Goal: Task Accomplishment & Management: Complete application form

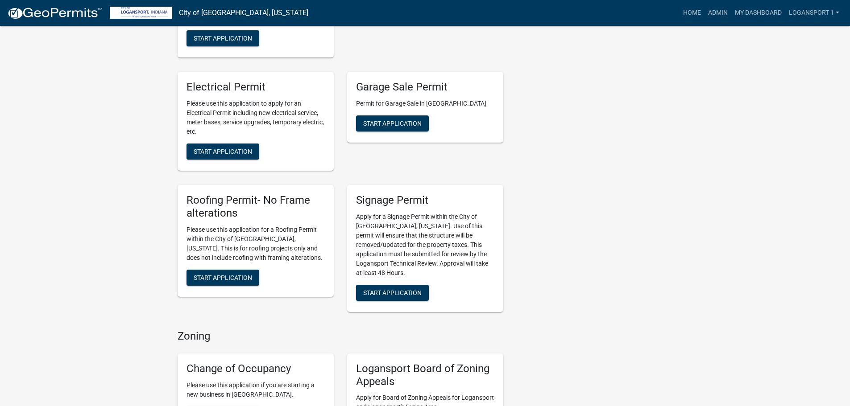
scroll to position [268, 0]
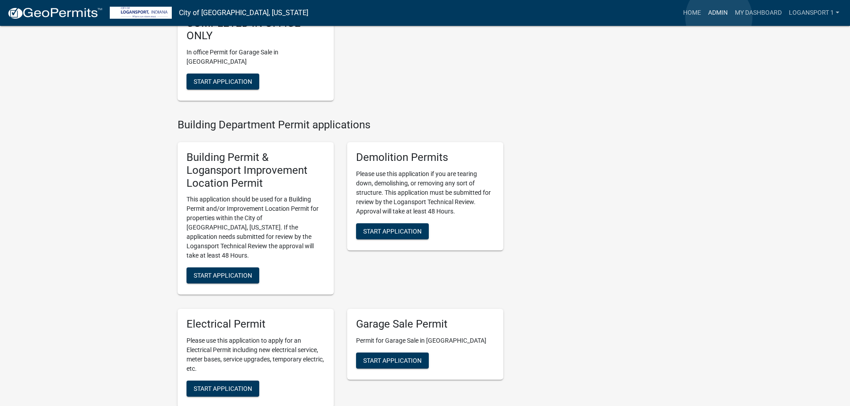
click at [719, 17] on link "Admin" at bounding box center [717, 12] width 27 height 17
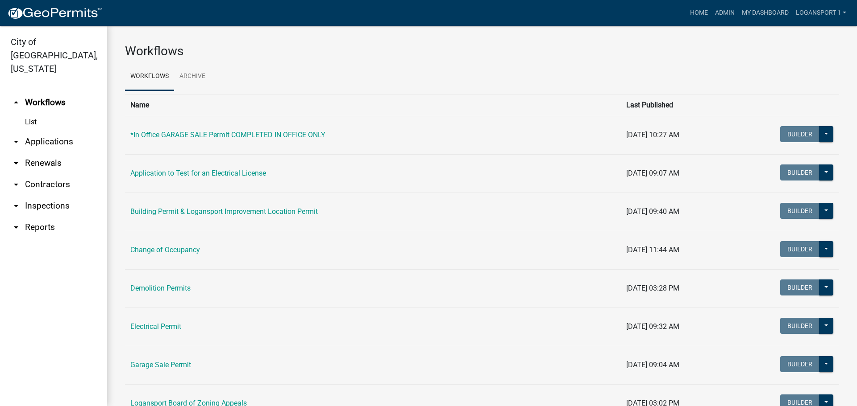
click at [55, 131] on link "arrow_drop_down Applications" at bounding box center [53, 141] width 107 height 21
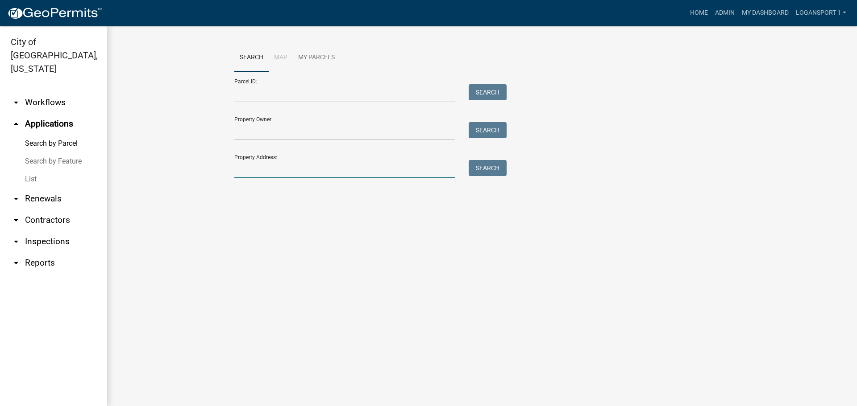
click at [284, 166] on input "Property Address:" at bounding box center [344, 169] width 221 height 18
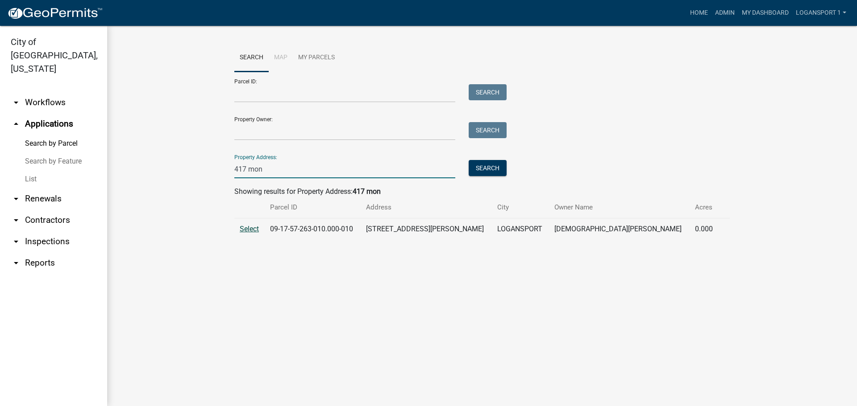
type input "417 mon"
click at [258, 227] on span "Select" at bounding box center [249, 229] width 19 height 8
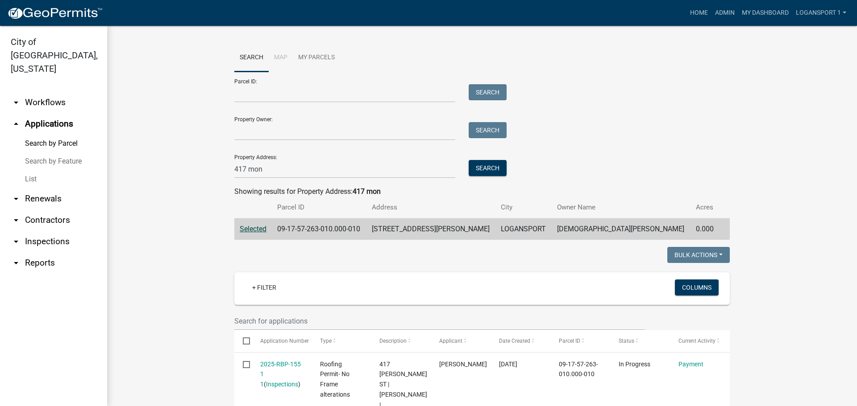
scroll to position [44, 0]
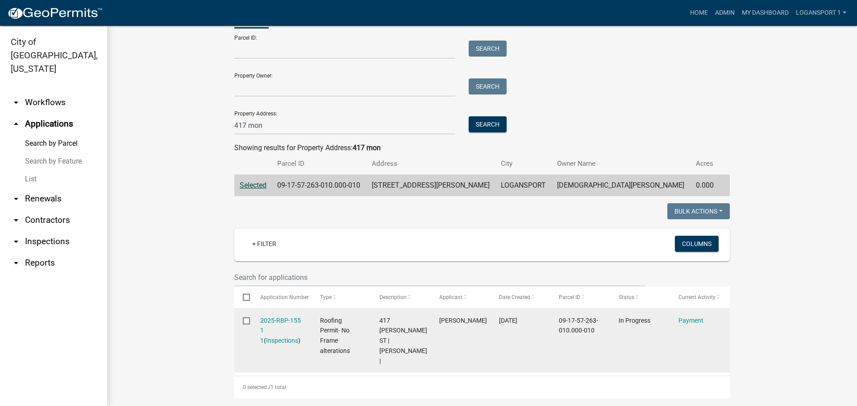
click at [685, 316] on div "Payment" at bounding box center [699, 321] width 43 height 10
click at [687, 319] on link "Payment" at bounding box center [690, 320] width 25 height 7
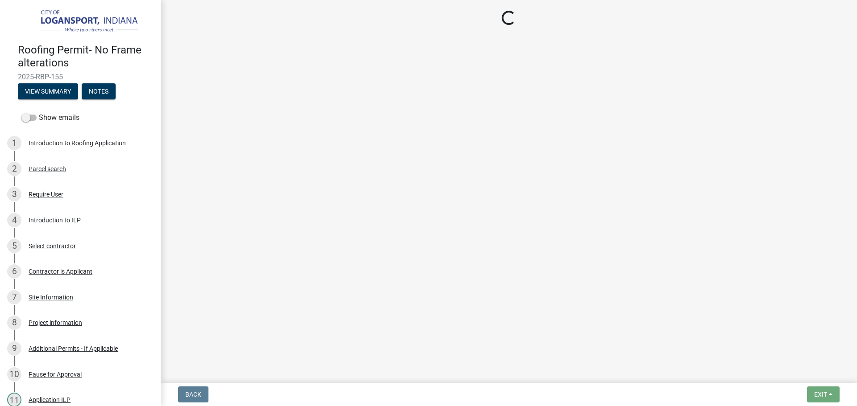
select select "3: 3"
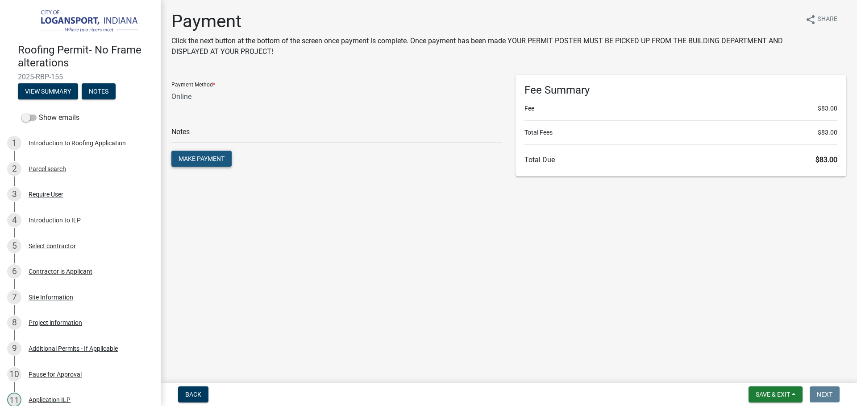
click at [221, 152] on button "Make Payment" at bounding box center [201, 159] width 60 height 16
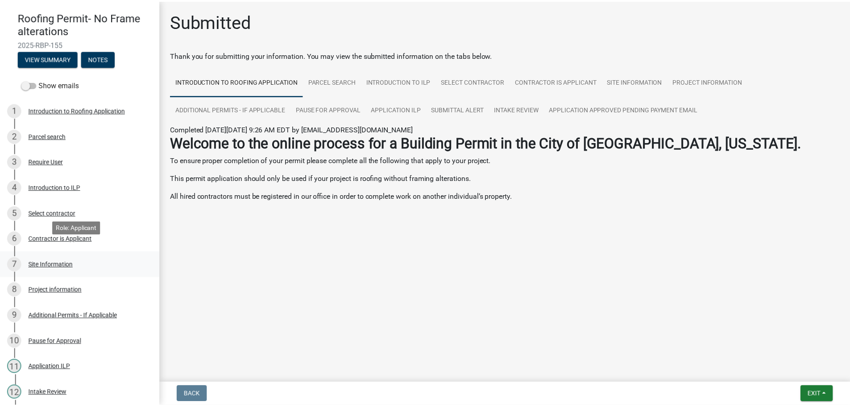
scroll to position [178, 0]
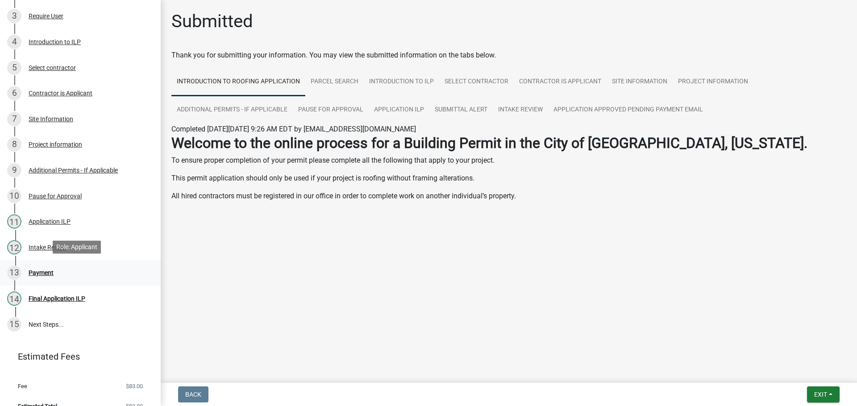
click at [44, 273] on div "Payment" at bounding box center [41, 273] width 25 height 6
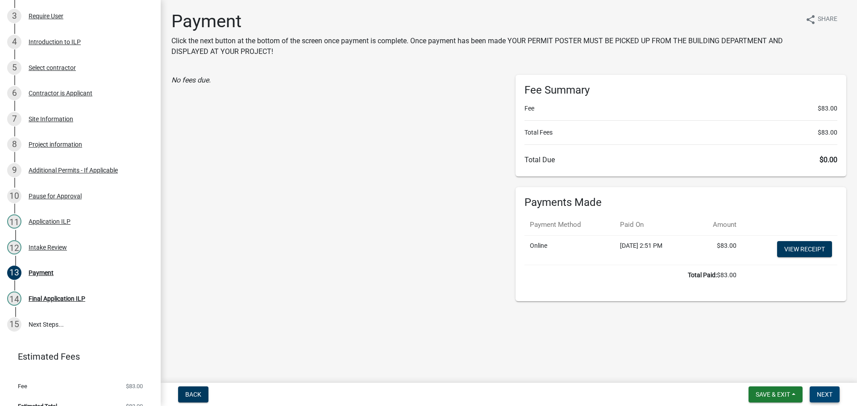
click at [816, 394] on span "Next" at bounding box center [824, 394] width 16 height 7
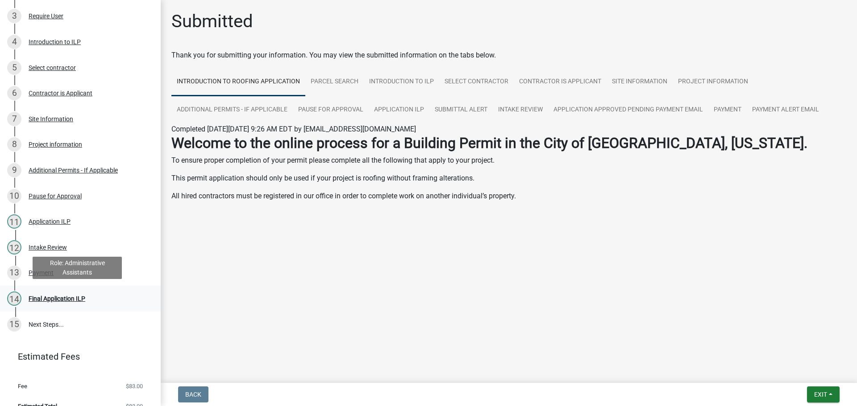
click at [52, 297] on div "Final Application ILP" at bounding box center [57, 299] width 57 height 6
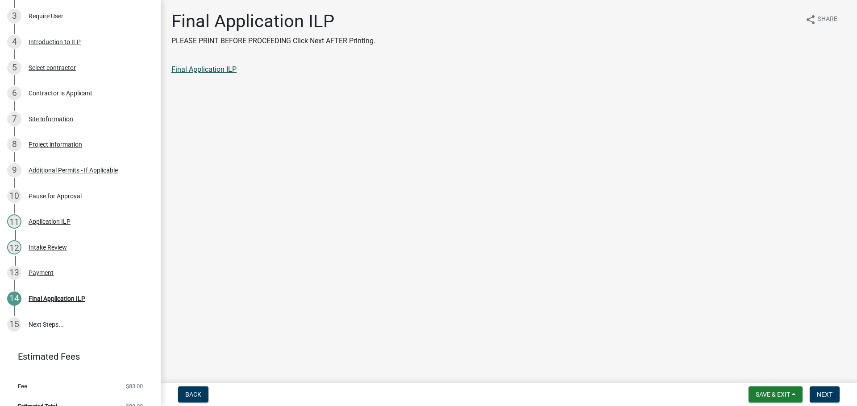
click at [200, 67] on link "Final Application ILP" at bounding box center [203, 69] width 65 height 8
click at [818, 388] on button "Next" at bounding box center [824, 395] width 30 height 16
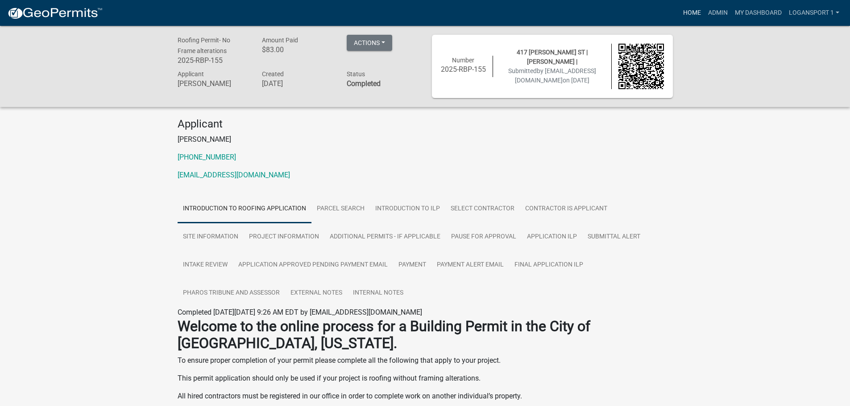
click at [689, 13] on link "Home" at bounding box center [692, 12] width 25 height 17
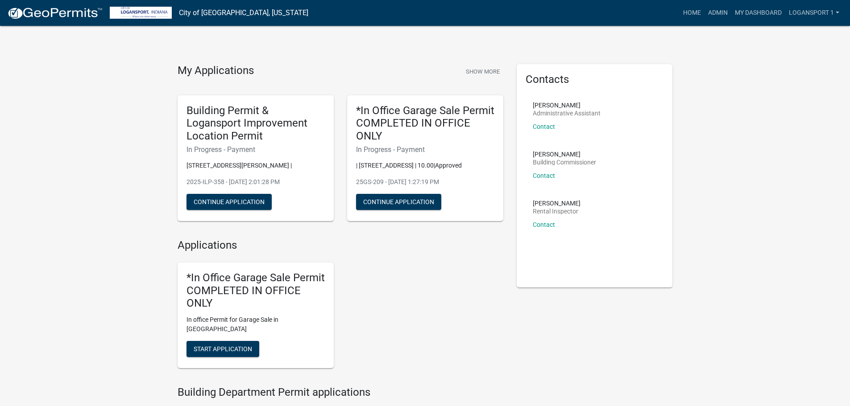
scroll to position [178, 0]
